Goal: Information Seeking & Learning: Stay updated

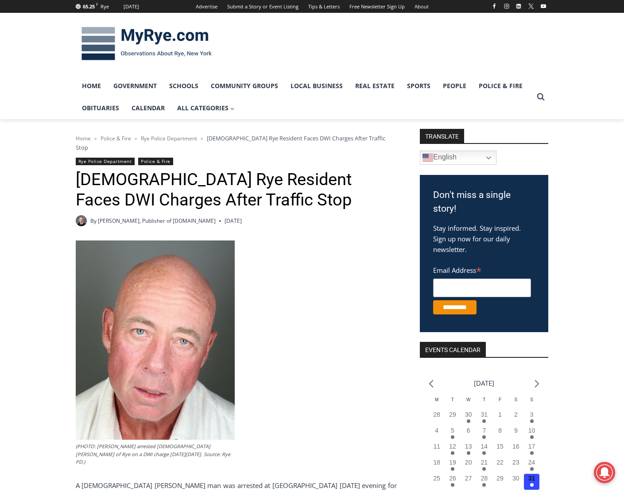
click at [204, 36] on img at bounding box center [147, 44] width 142 height 46
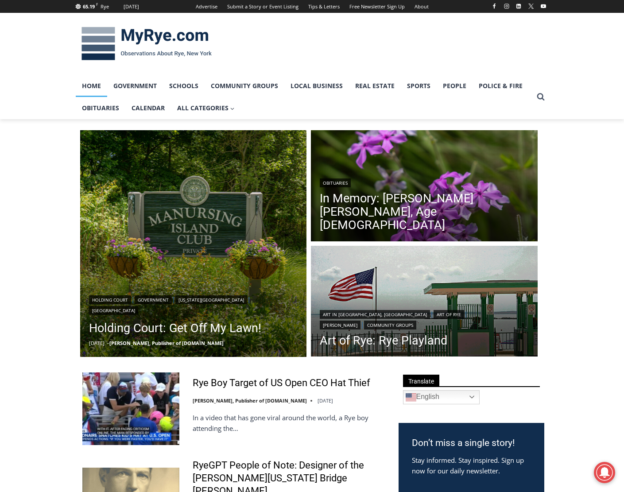
scroll to position [266, 0]
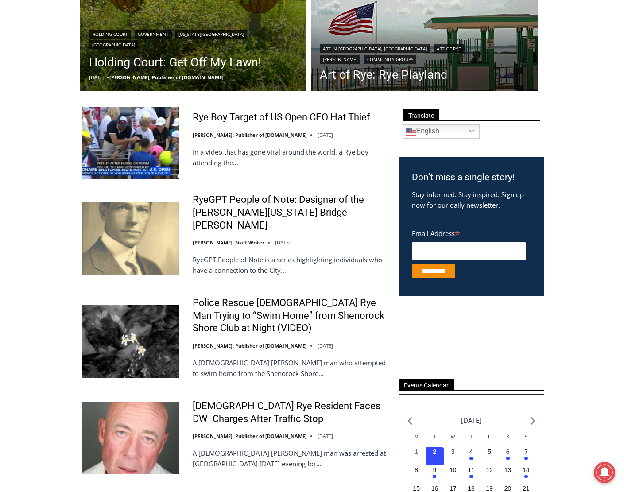
click at [164, 116] on img at bounding box center [130, 143] width 97 height 73
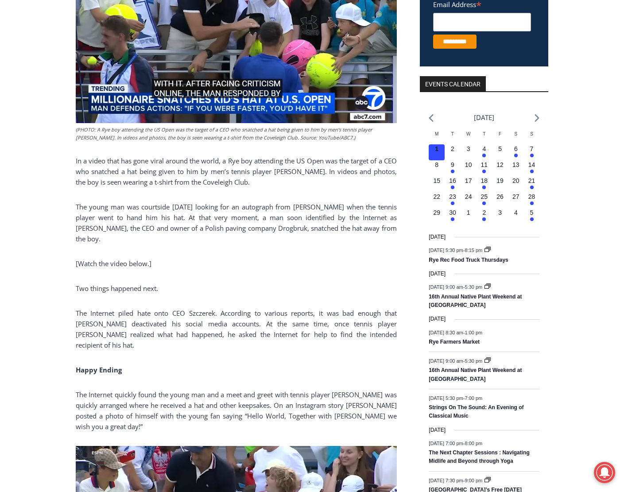
scroll to position [354, 0]
